Goal: Information Seeking & Learning: Learn about a topic

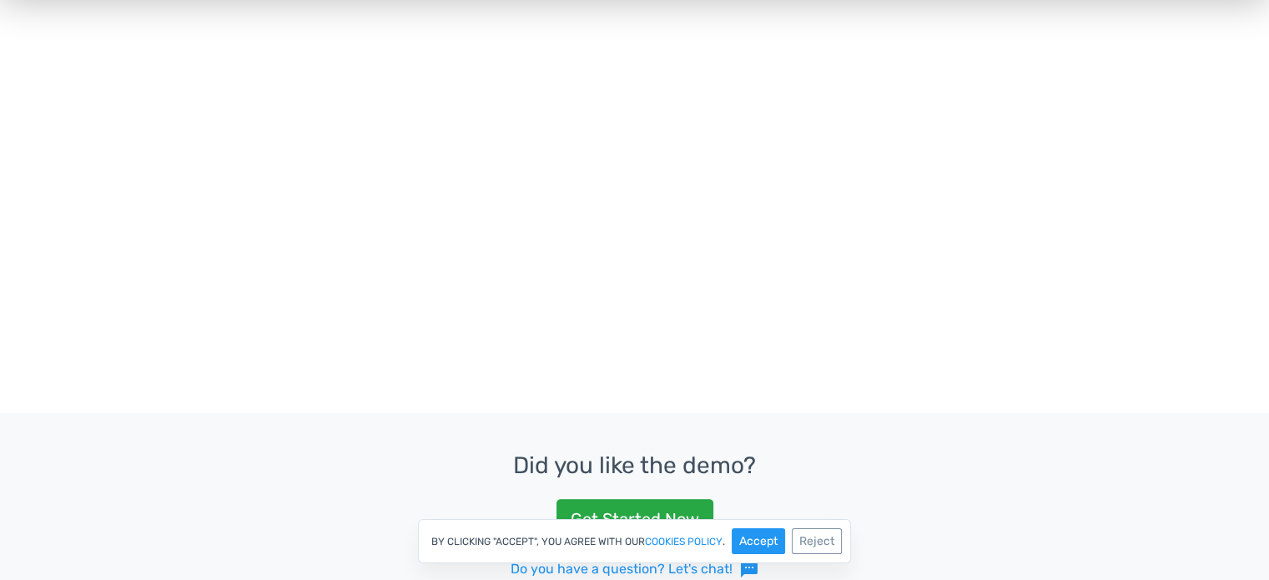
drag, startPoint x: 1276, startPoint y: 89, endPoint x: 1280, endPoint y: 247, distance: 157.7
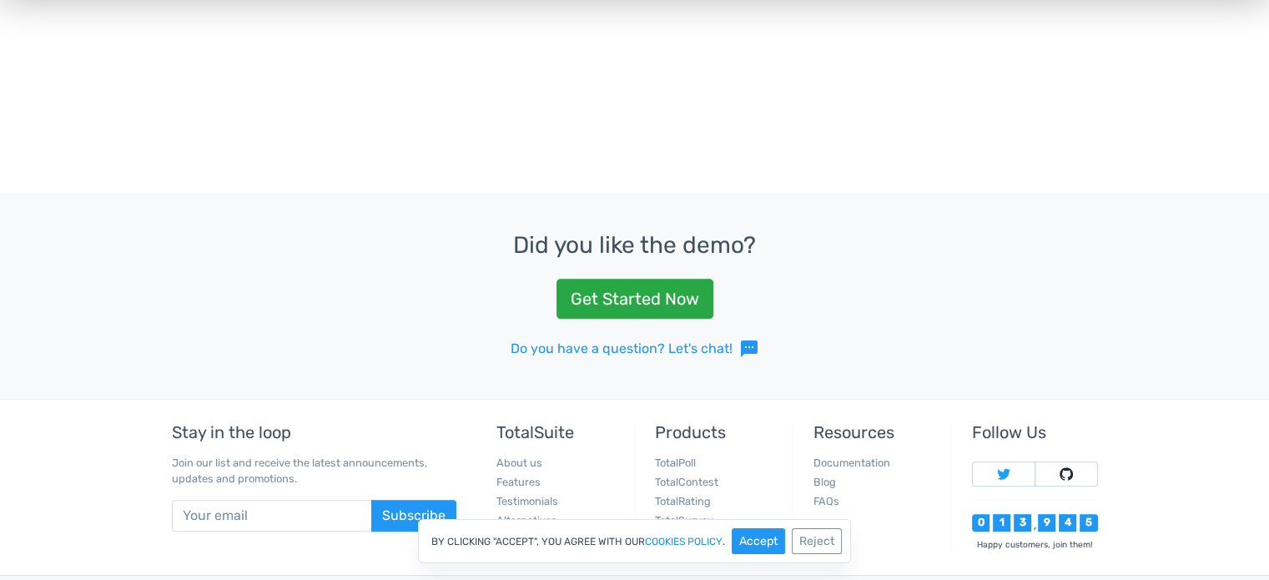
scroll to position [586, 0]
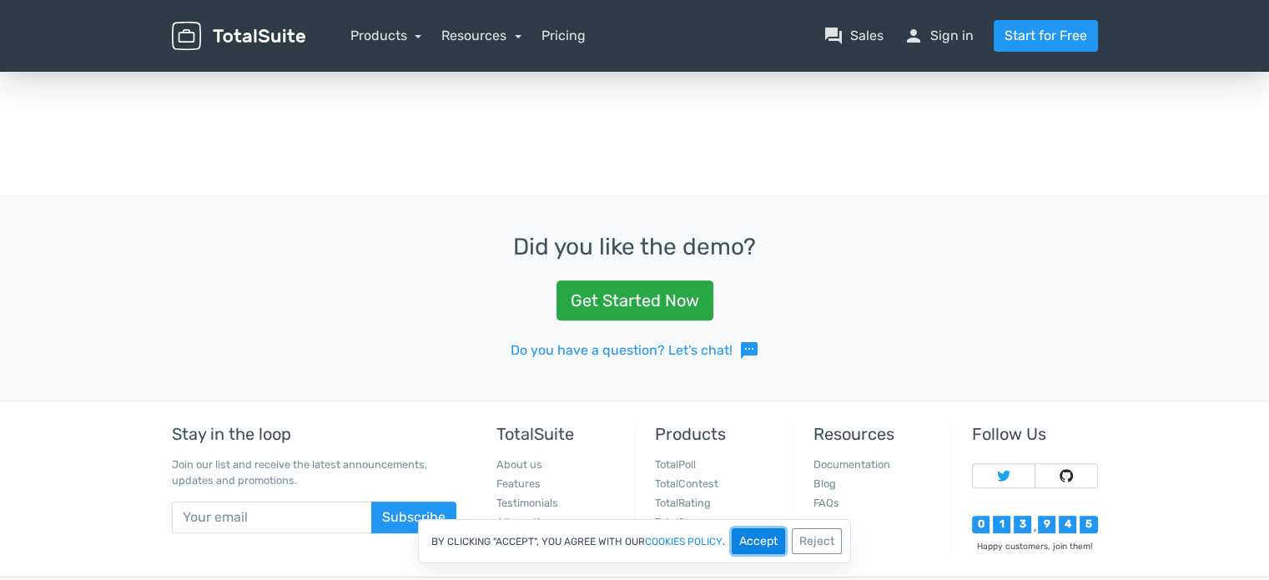
click at [753, 536] on button "Accept" at bounding box center [757, 541] width 53 height 26
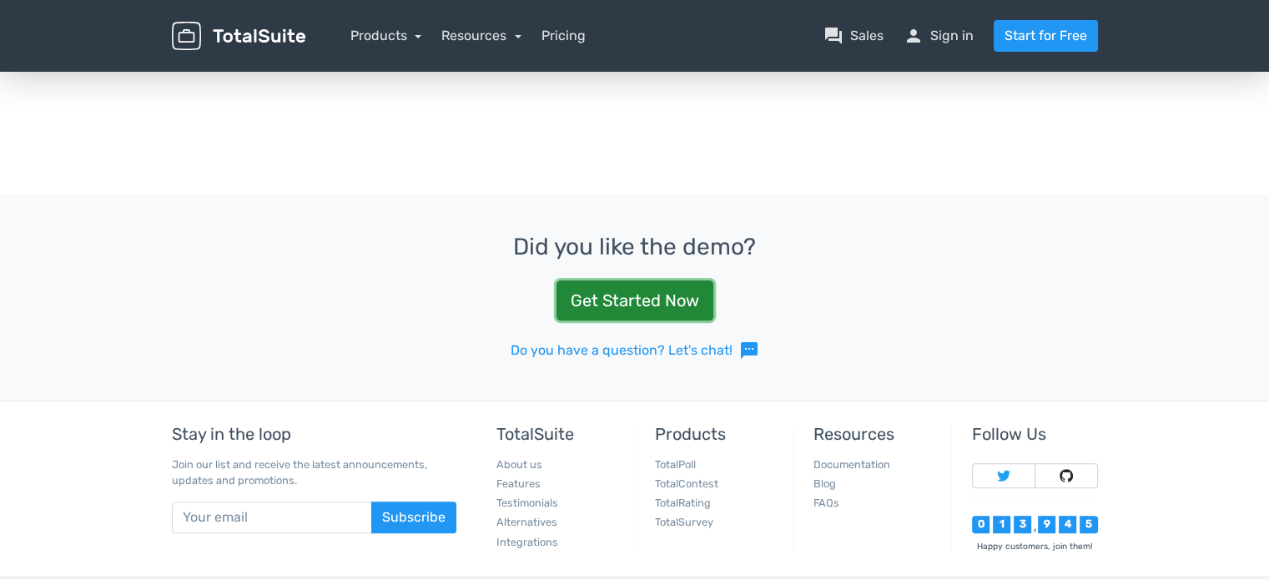
click at [674, 310] on link "Get Started Now" at bounding box center [634, 300] width 157 height 40
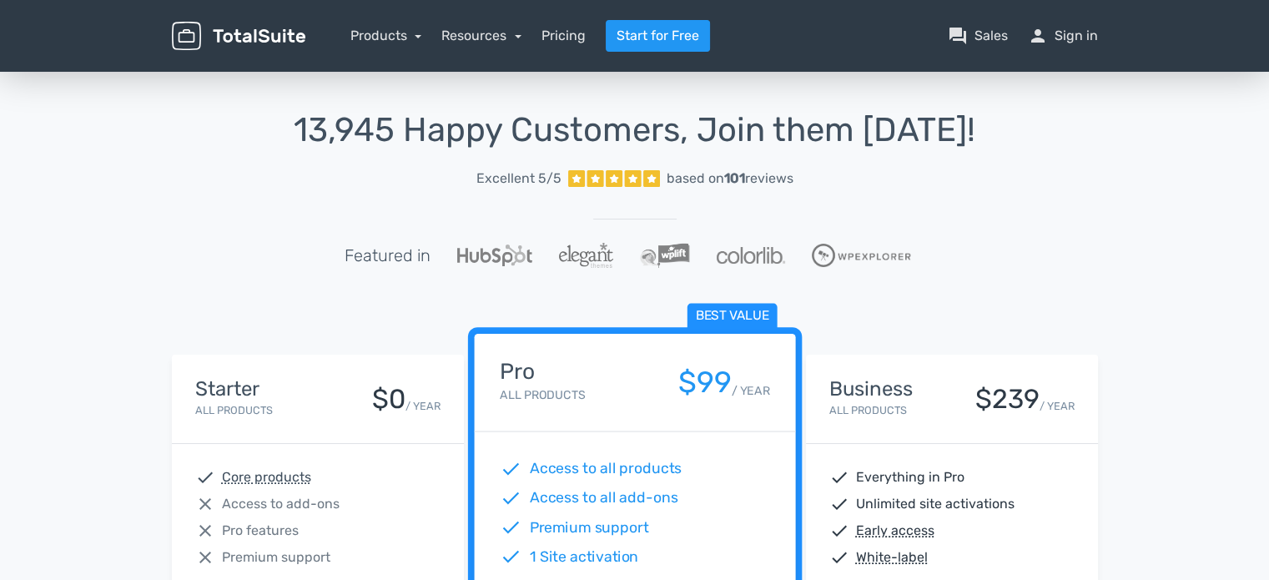
drag, startPoint x: 192, startPoint y: 0, endPoint x: 924, endPoint y: 236, distance: 769.4
click at [924, 236] on div "13,945 Happy Customers, Join them [DATE]! Excellent 5/5 based on 101 reviews Fe…" at bounding box center [635, 210] width 926 height 196
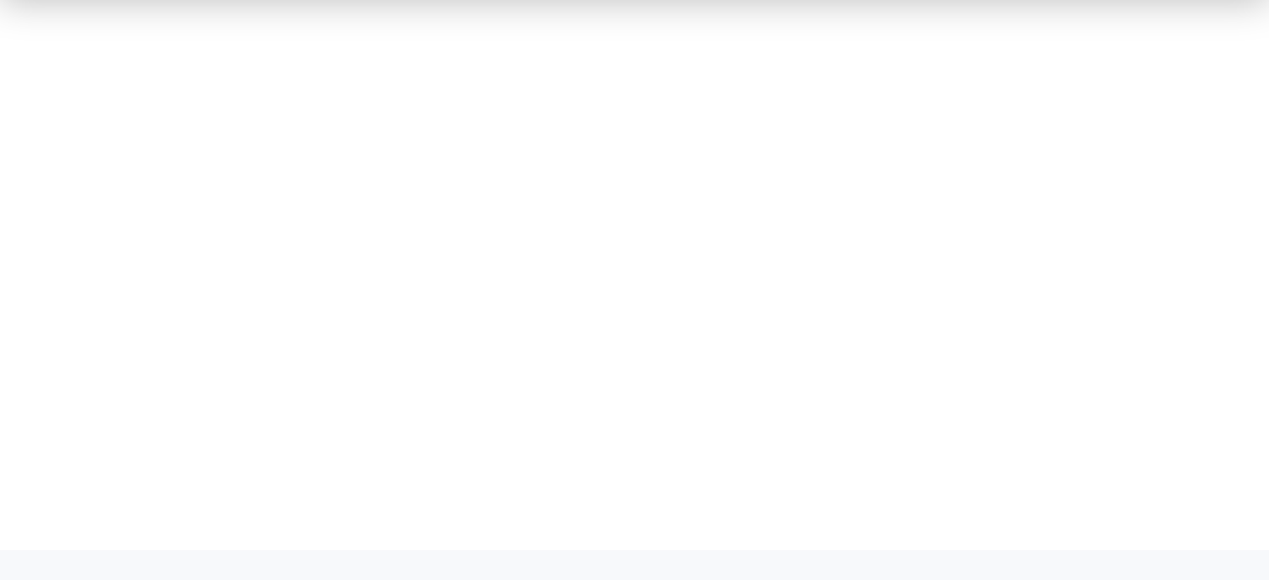
scroll to position [284, 0]
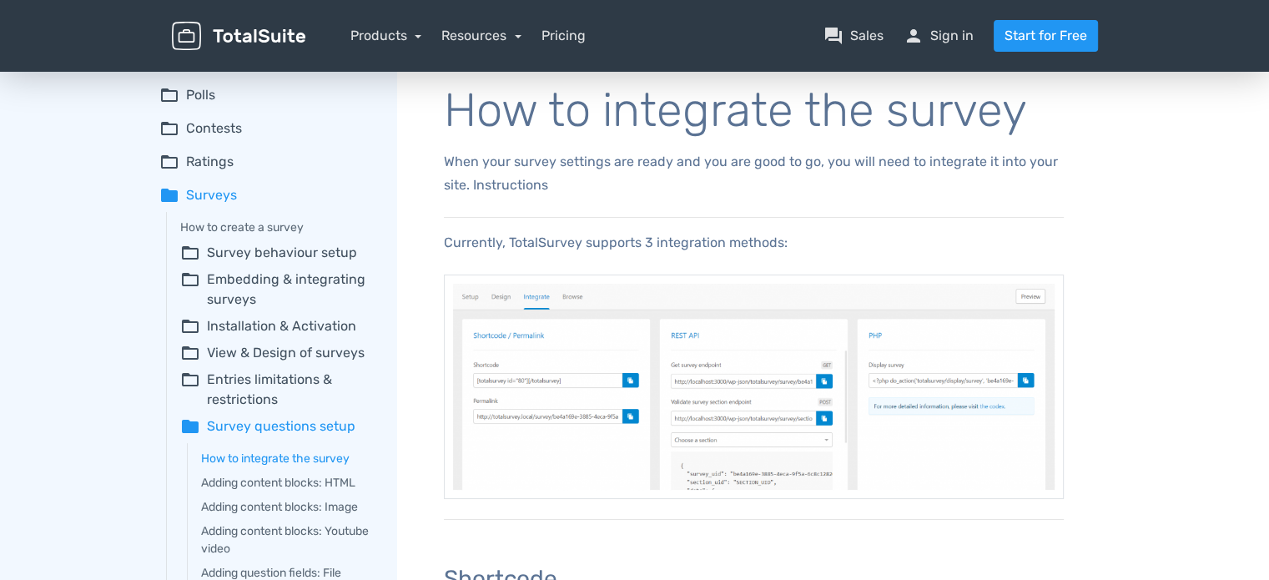
scroll to position [38, 0]
